Goal: Information Seeking & Learning: Compare options

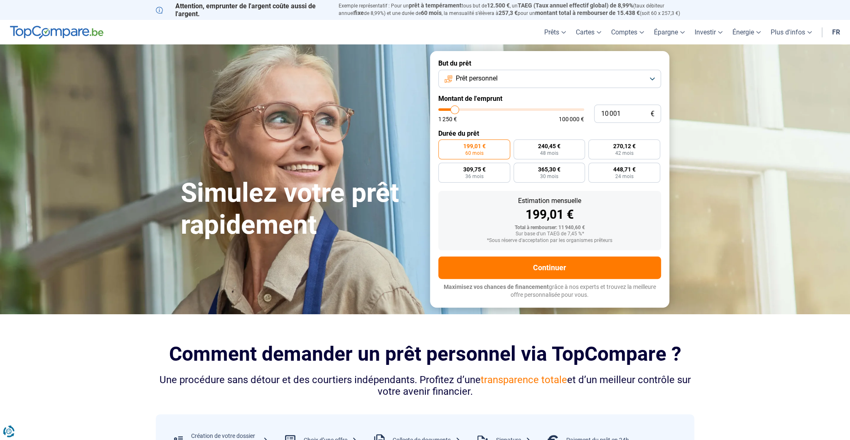
click at [511, 79] on button "Prêt personnel" at bounding box center [549, 79] width 223 height 18
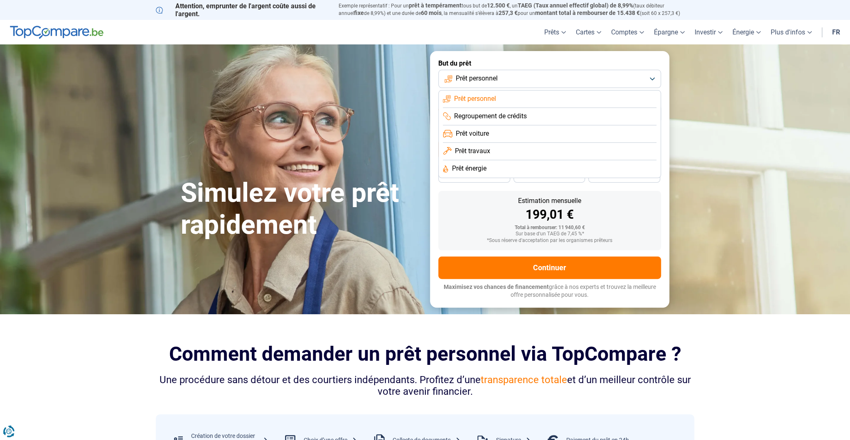
click at [512, 79] on button "Prêt personnel" at bounding box center [549, 79] width 223 height 18
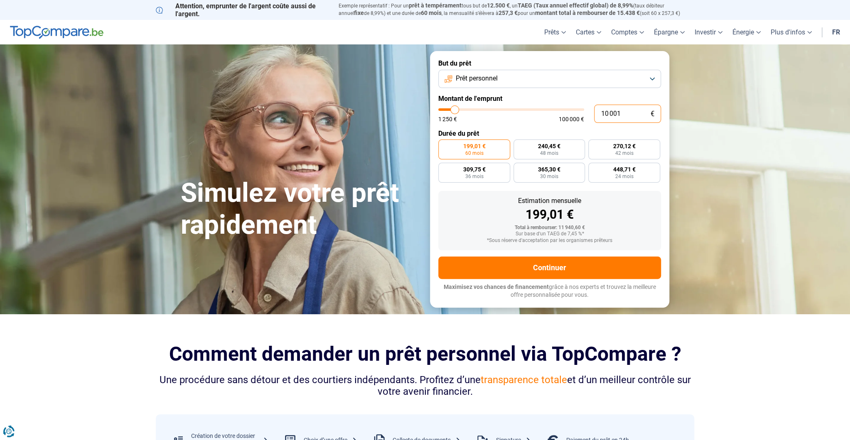
drag, startPoint x: 623, startPoint y: 111, endPoint x: 526, endPoint y: 111, distance: 97.2
click at [594, 111] on input "10 001" at bounding box center [627, 114] width 67 height 18
type input "7"
type input "1250"
type input "70"
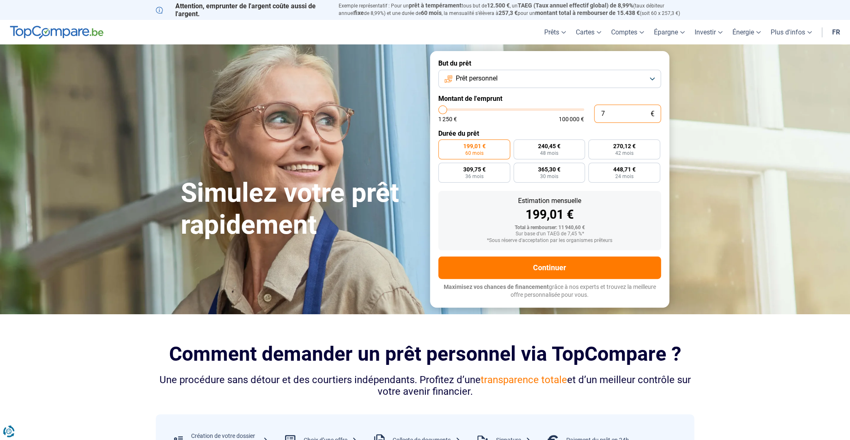
type input "1250"
type input "700"
type input "1250"
type input "7 000"
type input "7000"
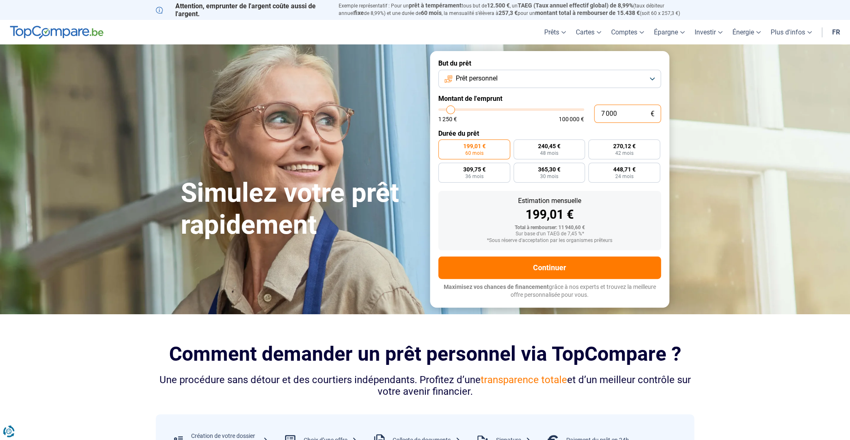
type input "70 000"
type input "70000"
radio input "false"
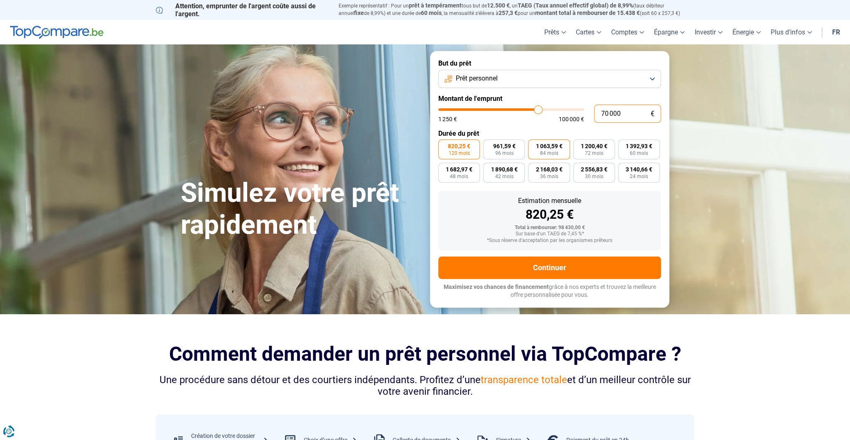
type input "70 000"
click at [549, 155] on span "84 mois" at bounding box center [549, 153] width 18 height 5
click at [533, 145] on input "1 063,59 € 84 mois" at bounding box center [530, 142] width 5 height 5
radio input "true"
click at [602, 154] on span "72 mois" at bounding box center [594, 153] width 18 height 5
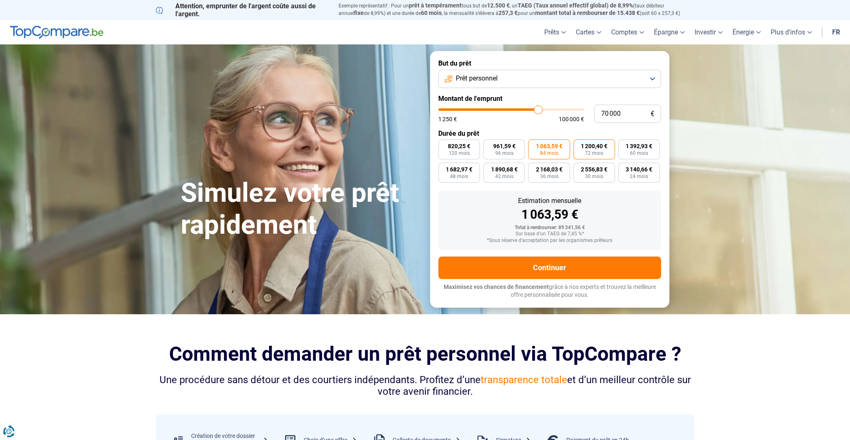
click at [579, 145] on input "1 200,40 € 72 mois" at bounding box center [575, 142] width 5 height 5
radio input "true"
click at [463, 151] on span "120 mois" at bounding box center [459, 153] width 21 height 5
click at [444, 145] on input "820,25 € 120 mois" at bounding box center [440, 142] width 5 height 5
radio input "true"
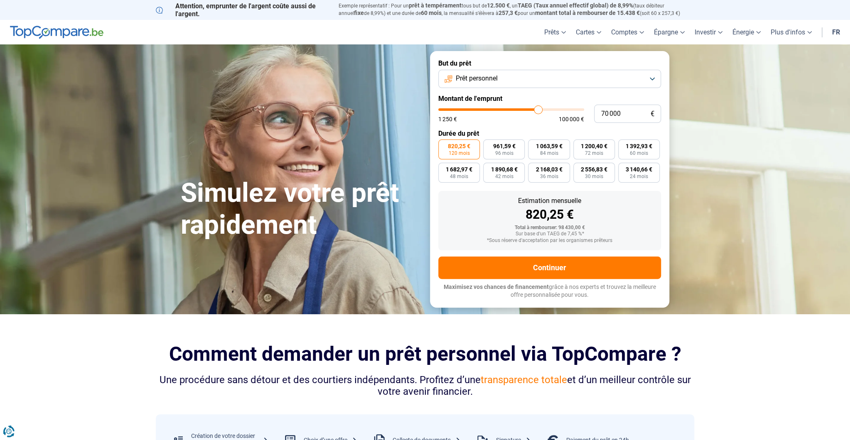
click at [458, 153] on span "120 mois" at bounding box center [459, 153] width 21 height 5
click at [444, 145] on input "820,25 € 120 mois" at bounding box center [440, 142] width 5 height 5
drag, startPoint x: 525, startPoint y: 215, endPoint x: 584, endPoint y: 215, distance: 59.4
click at [584, 215] on div "820,25 €" at bounding box center [549, 215] width 209 height 12
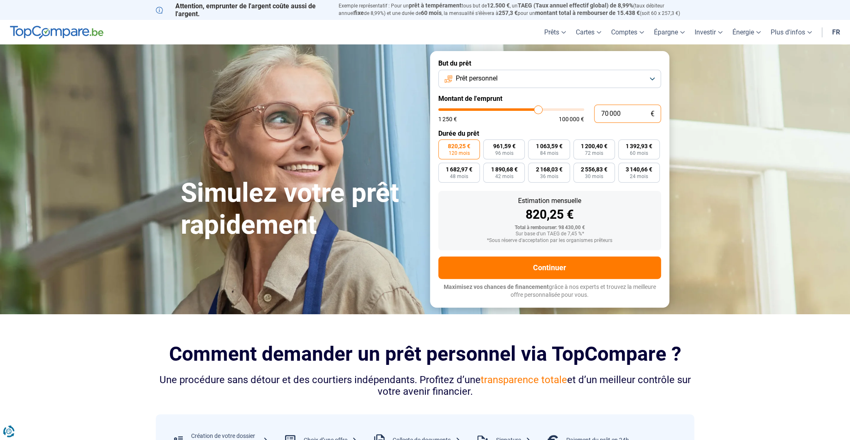
drag, startPoint x: 626, startPoint y: 113, endPoint x: 540, endPoint y: 114, distance: 86.0
click at [594, 114] on input "70 000" at bounding box center [627, 114] width 67 height 18
type input "9"
type input "1250"
type input "90"
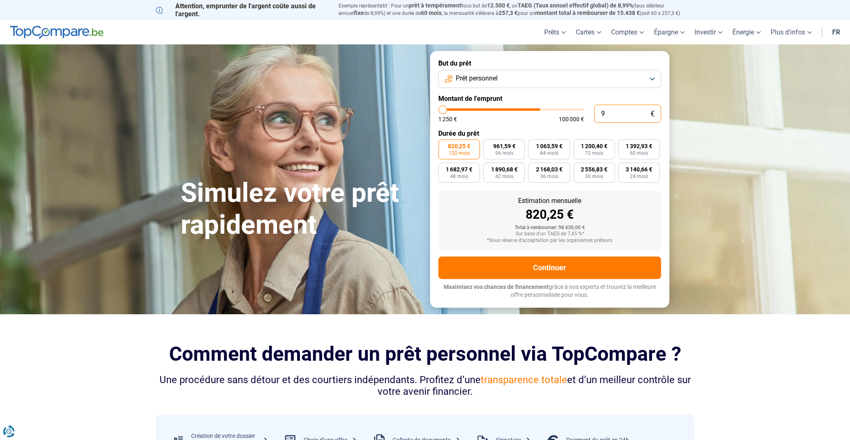
type input "1250"
type input "900"
type input "1250"
type input "9 000"
type input "9000"
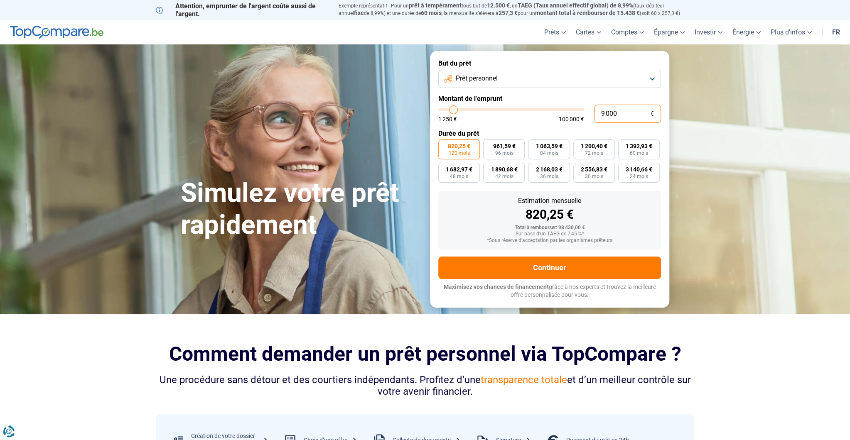
type input "90 000"
type input "90000"
type input "90 000"
click at [479, 211] on div "1 054,61 €" at bounding box center [549, 215] width 209 height 12
click at [453, 152] on span "120 mois" at bounding box center [459, 153] width 21 height 5
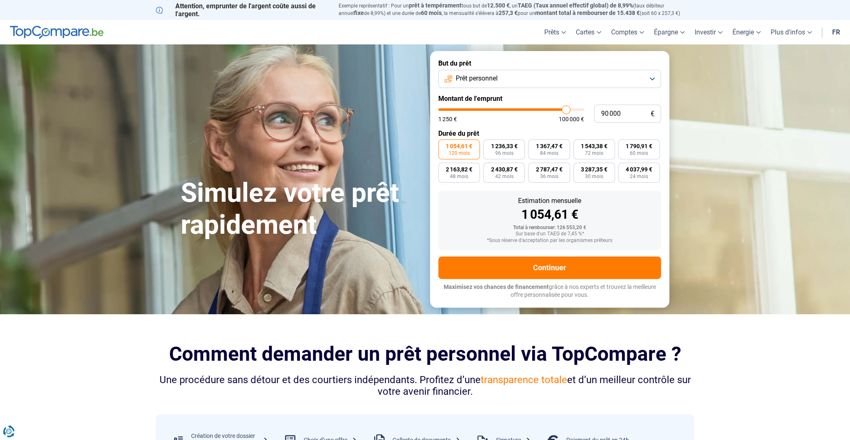
click at [444, 145] on input "1 054,61 € 120 mois" at bounding box center [440, 142] width 5 height 5
click at [516, 150] on label "1 236,33 € 96 mois" at bounding box center [504, 150] width 42 height 20
click at [489, 145] on input "1 236,33 € 96 mois" at bounding box center [485, 142] width 5 height 5
radio input "true"
click at [469, 151] on span "120 mois" at bounding box center [459, 153] width 21 height 5
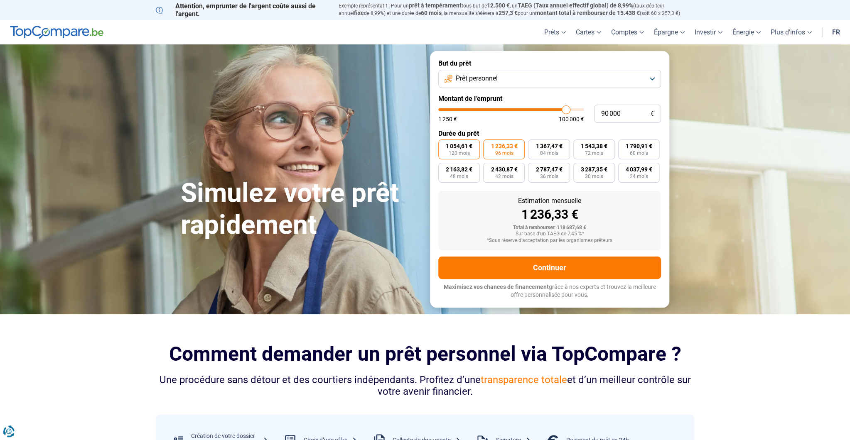
click at [444, 145] on input "1 054,61 € 120 mois" at bounding box center [440, 142] width 5 height 5
radio input "true"
drag, startPoint x: 627, startPoint y: 117, endPoint x: 569, endPoint y: 118, distance: 58.2
click at [594, 118] on input "90 000" at bounding box center [627, 114] width 67 height 18
type input "7"
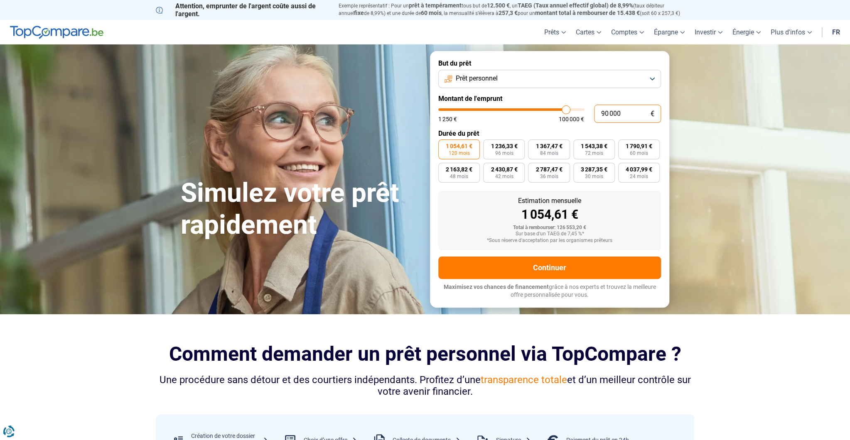
type input "1250"
type input "70"
type input "1250"
type input "700"
type input "1250"
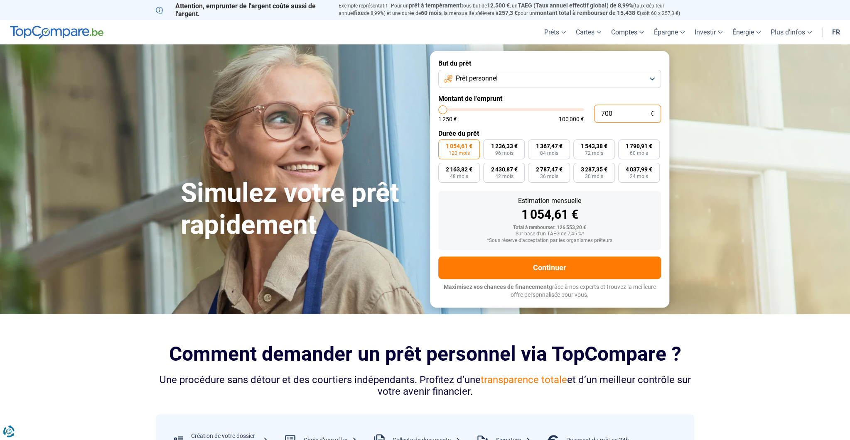
type input "7 000"
type input "7000"
type input "70 000"
type input "70000"
click at [523, 221] on div "820,25 €" at bounding box center [549, 215] width 209 height 12
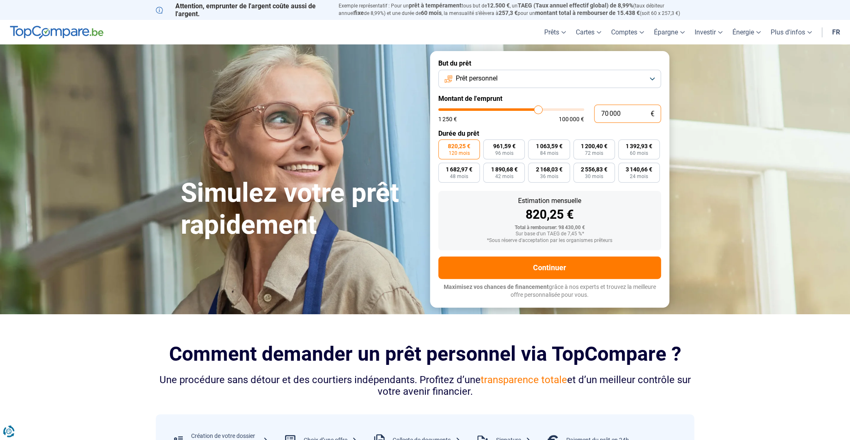
drag, startPoint x: 621, startPoint y: 117, endPoint x: 572, endPoint y: 124, distance: 49.5
click at [594, 123] on input "70 000" at bounding box center [627, 114] width 67 height 18
type input "9"
type input "1250"
type input "90"
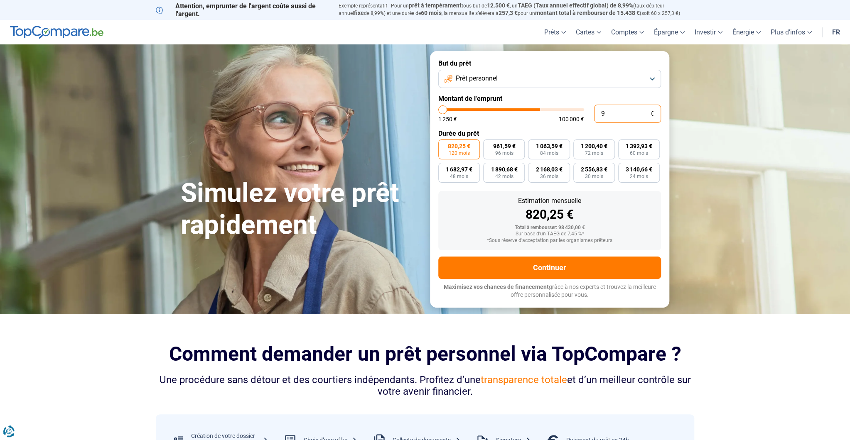
type input "1250"
type input "900"
type input "1250"
type input "9 000"
type input "9000"
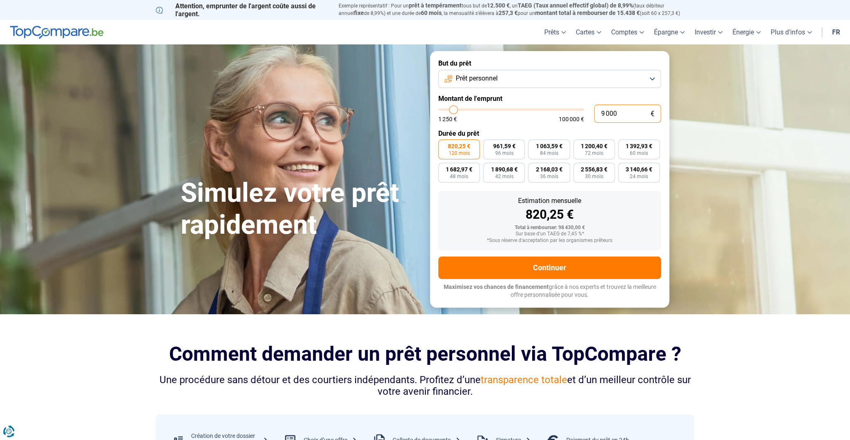
type input "90 000"
type input "90000"
click at [466, 217] on div "820,25 €" at bounding box center [549, 215] width 209 height 12
click at [549, 81] on button "Prêt personnel" at bounding box center [549, 79] width 223 height 18
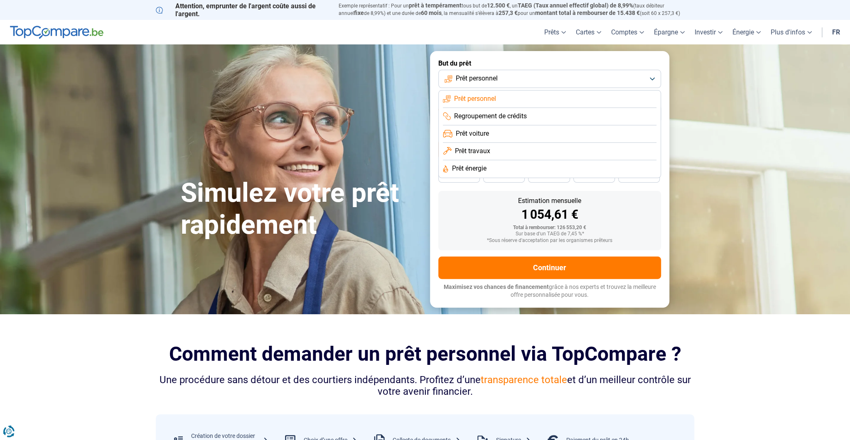
click at [515, 81] on button "Prêt personnel" at bounding box center [549, 79] width 223 height 18
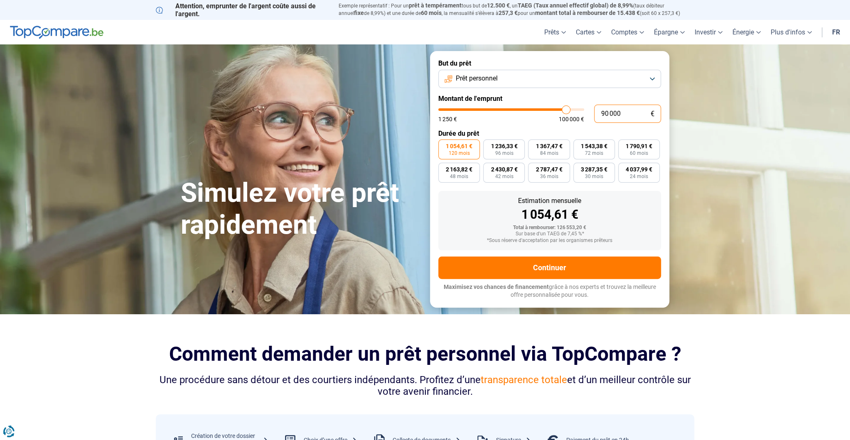
drag, startPoint x: 633, startPoint y: 111, endPoint x: 553, endPoint y: 113, distance: 79.4
click at [594, 113] on input "90 000" at bounding box center [627, 114] width 67 height 18
type input "7"
type input "1250"
type input "70"
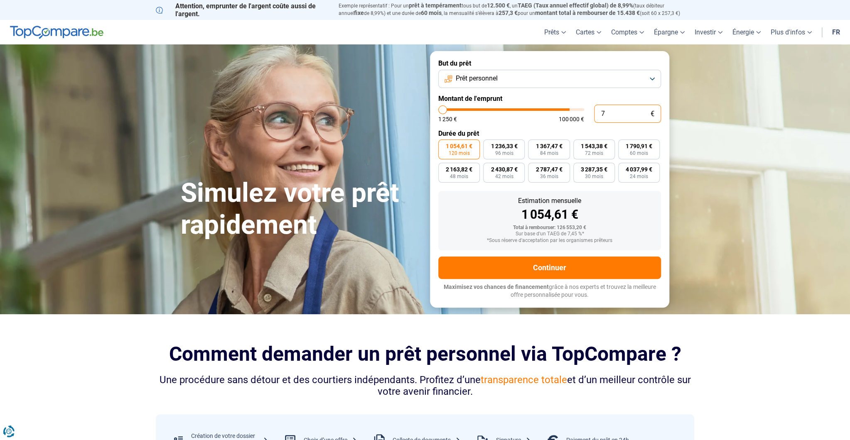
type input "1250"
type input "700"
type input "1250"
type input "7 000"
type input "7000"
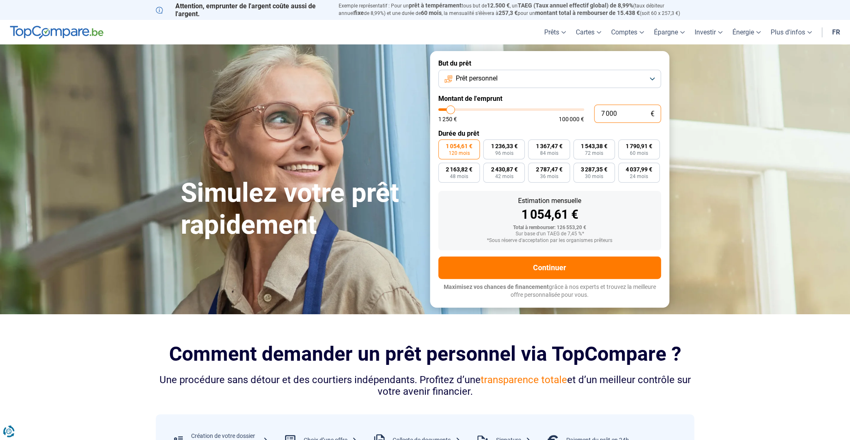
type input "70 000"
type input "70000"
type input "70 000"
click at [450, 151] on span "120 mois" at bounding box center [459, 153] width 21 height 5
click at [444, 145] on input "820,25 € 120 mois" at bounding box center [440, 142] width 5 height 5
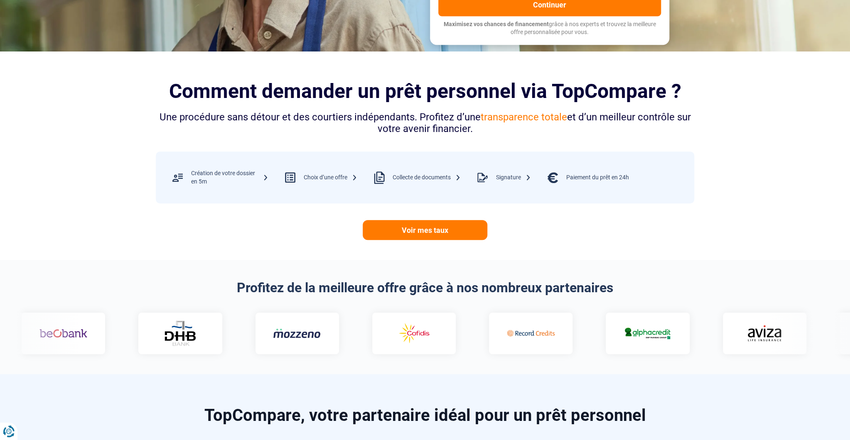
scroll to position [88, 0]
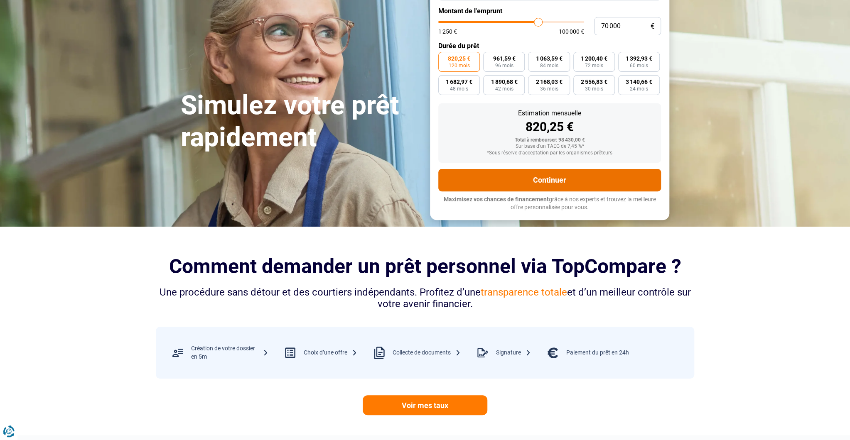
click at [528, 189] on button "Continuer" at bounding box center [549, 180] width 223 height 22
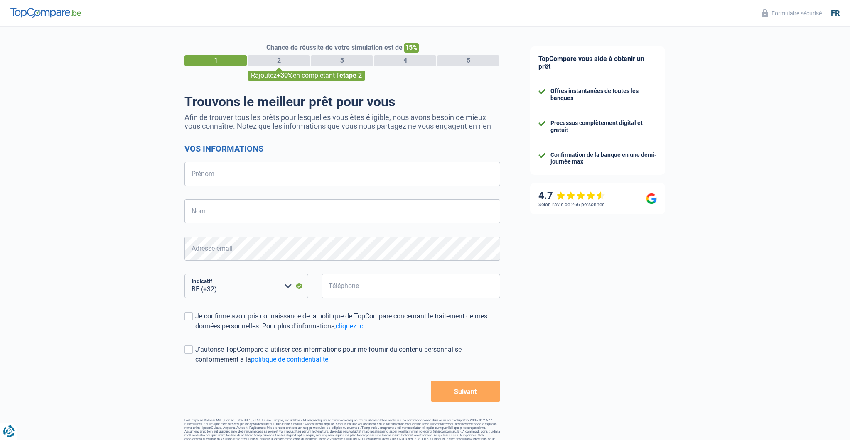
select select "32"
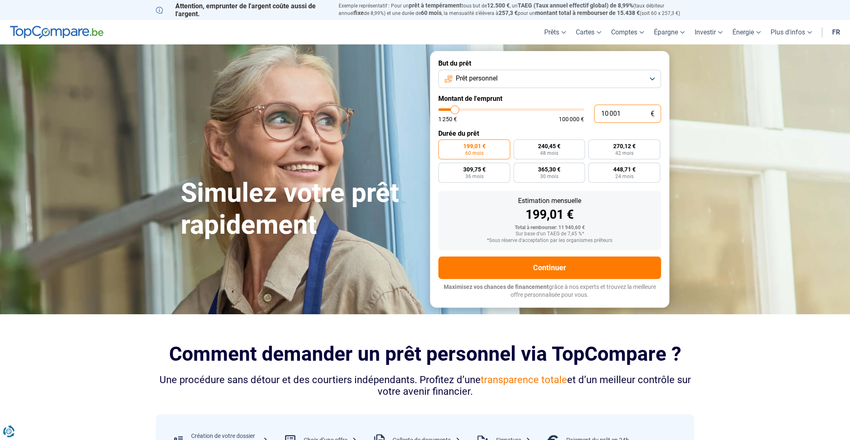
drag, startPoint x: 621, startPoint y: 115, endPoint x: 513, endPoint y: 113, distance: 108.4
click at [594, 113] on input "10 001" at bounding box center [627, 114] width 67 height 18
type input "1"
type input "1250"
type input "17"
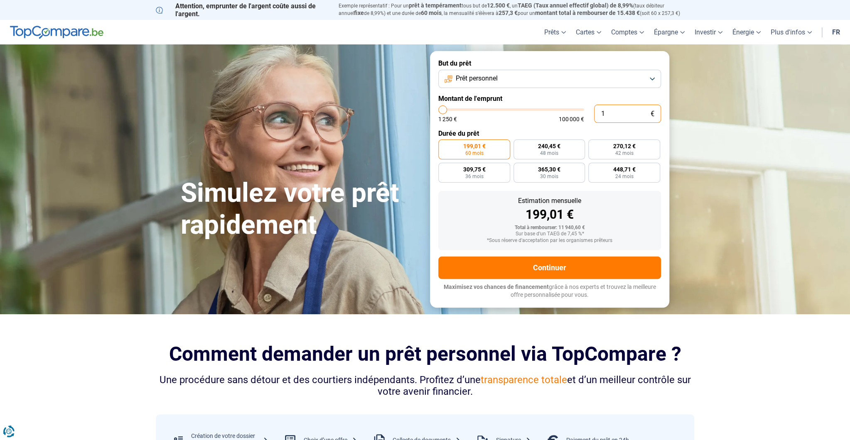
type input "1250"
type input "170"
type input "1250"
type input "17"
type input "1250"
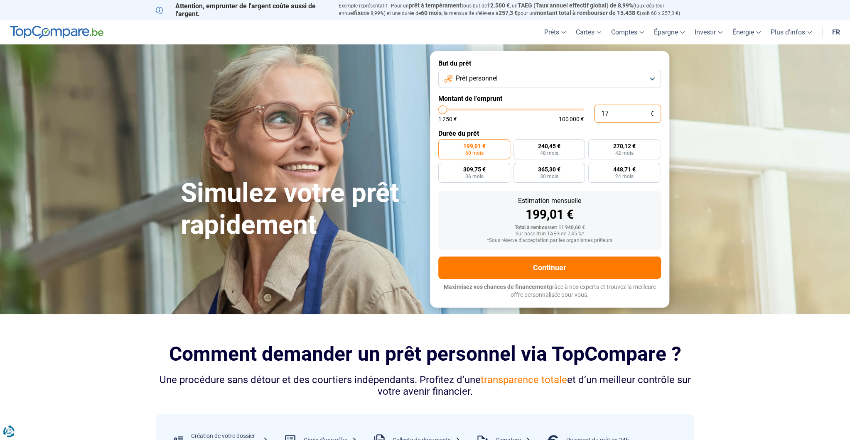
type input "1"
type input "1250"
type input "0"
type input "1250"
type input "1 250"
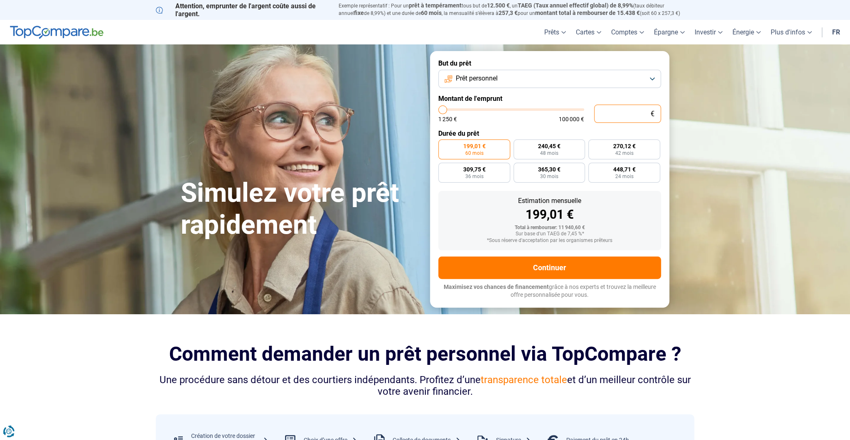
type input "1250"
radio input "true"
type input "12 507"
type input "12500"
type input "125 070"
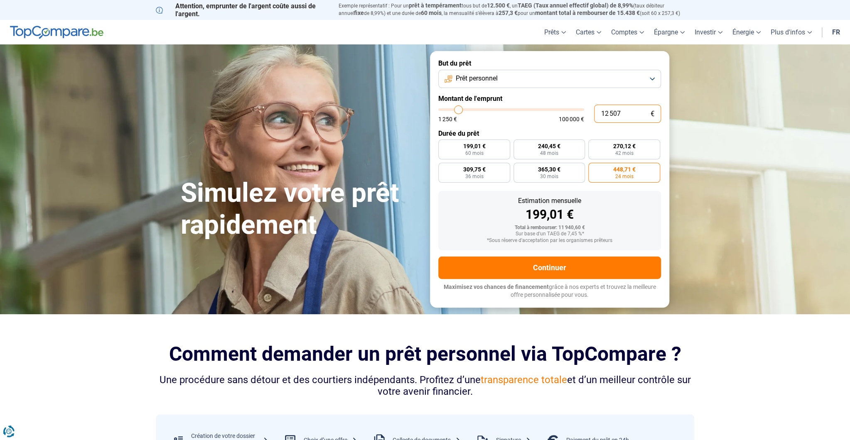
type input "100000"
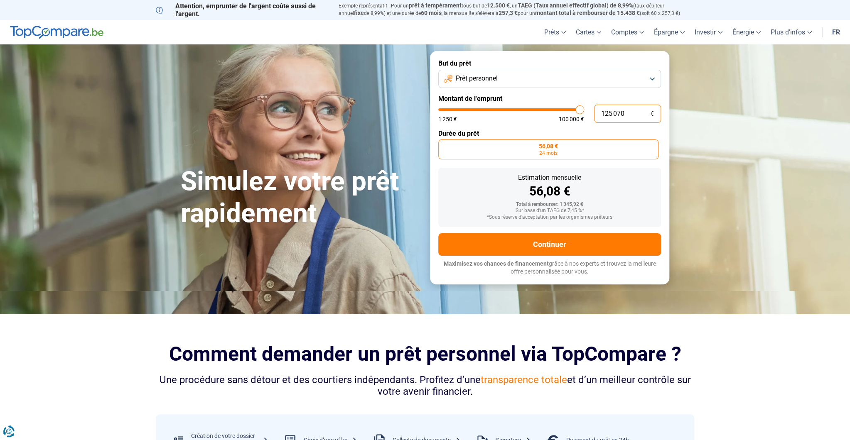
type input "100 000"
type input "100000"
radio input "false"
